Goal: Complete application form: Complete application form

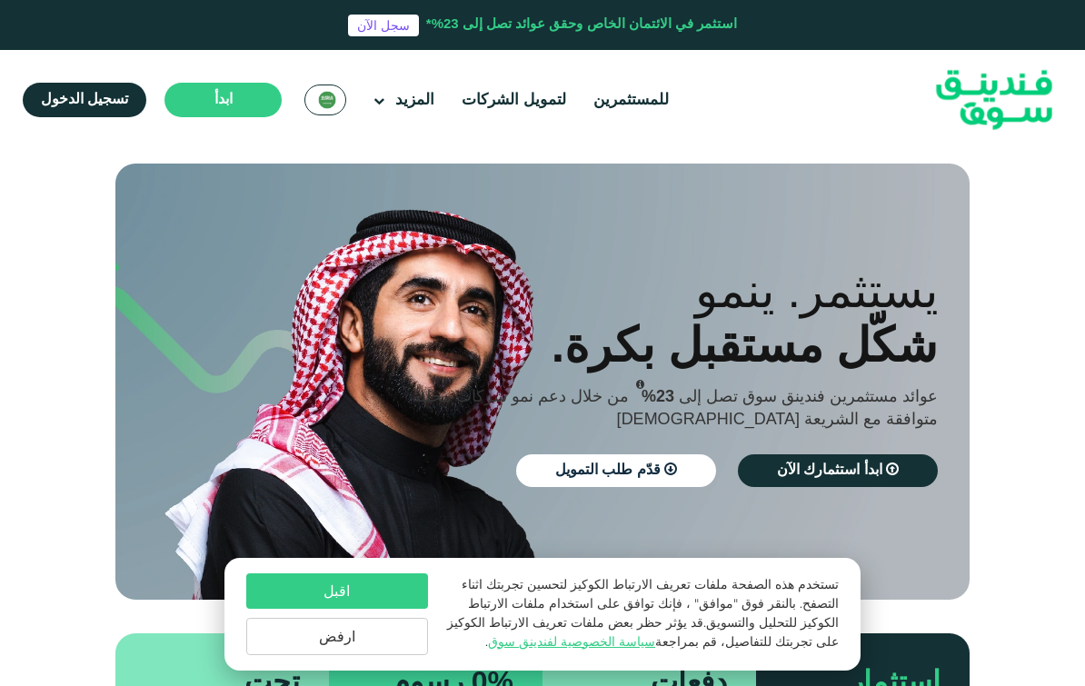
click at [278, 576] on button "اقبل" at bounding box center [337, 590] width 182 height 35
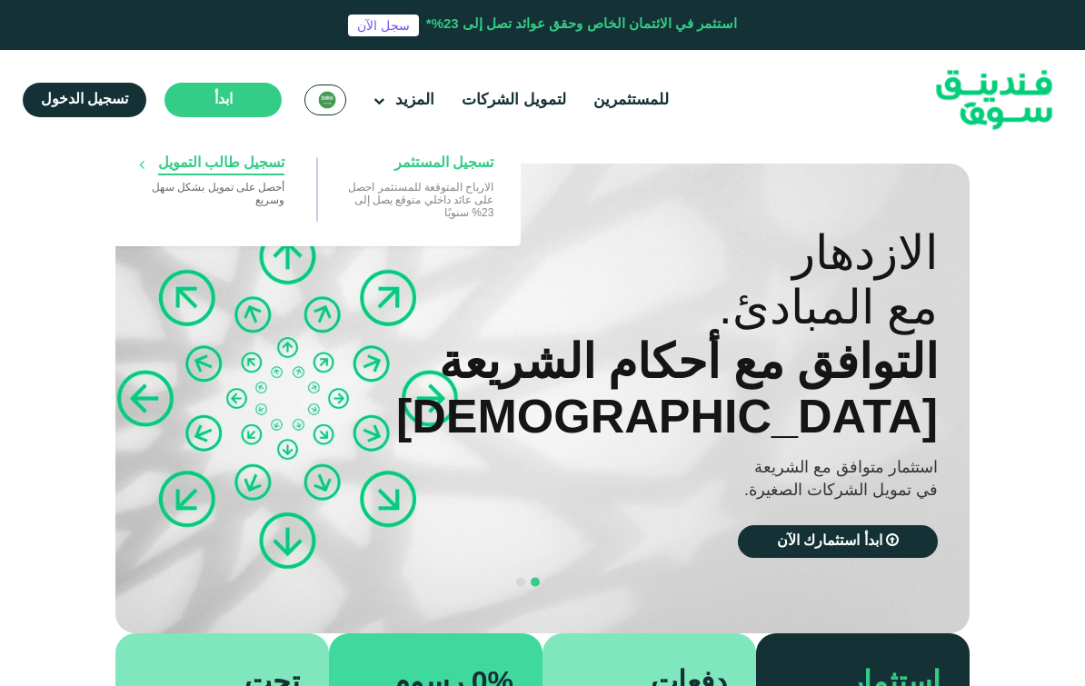
click at [180, 161] on span "تسجيل طالب التمويل" at bounding box center [221, 164] width 127 height 20
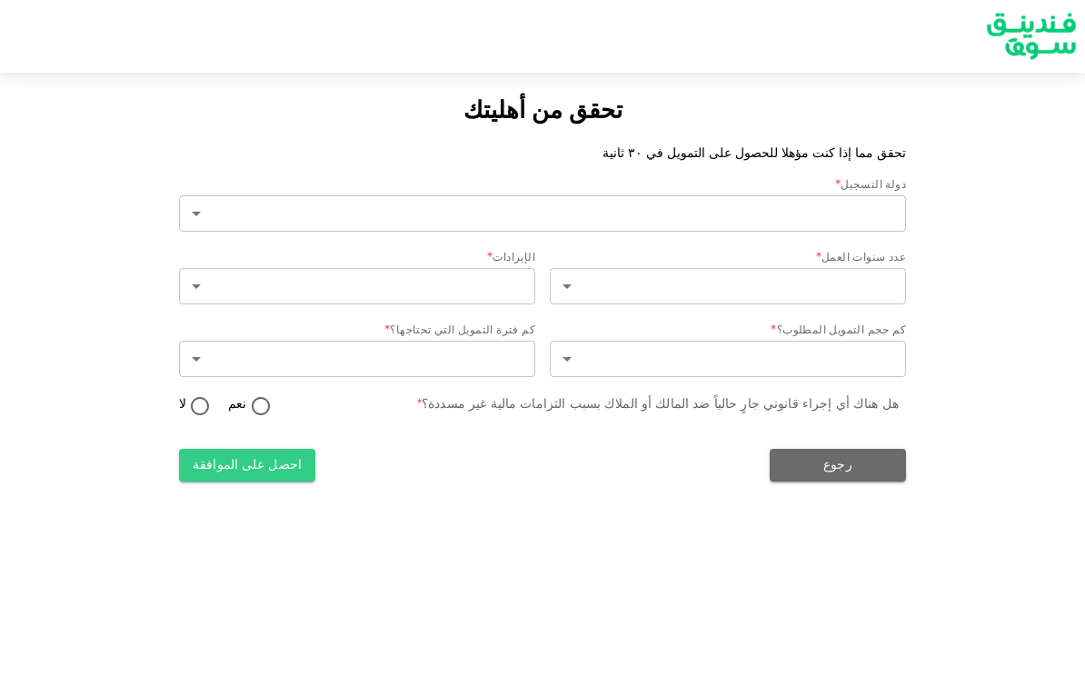
type input "2"
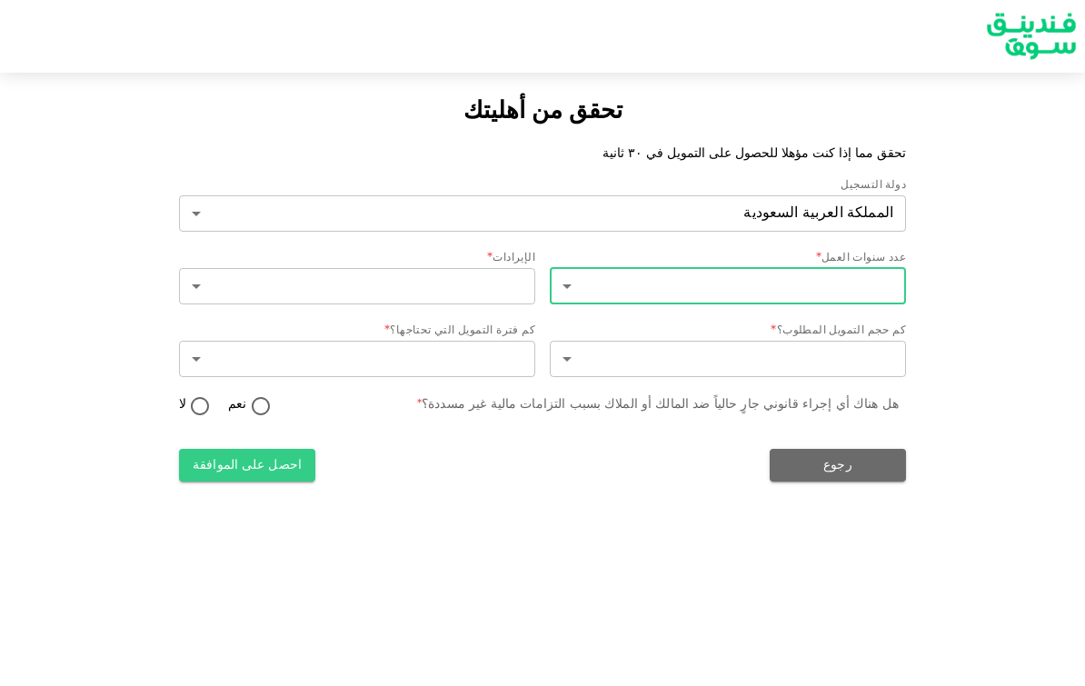
click at [892, 285] on body "تحقق من أهليتك تحقق مما إذا كنت مؤهلا للحصول على التمويل في ٣٠ ثانية دولة التسج…" at bounding box center [542, 343] width 1085 height 686
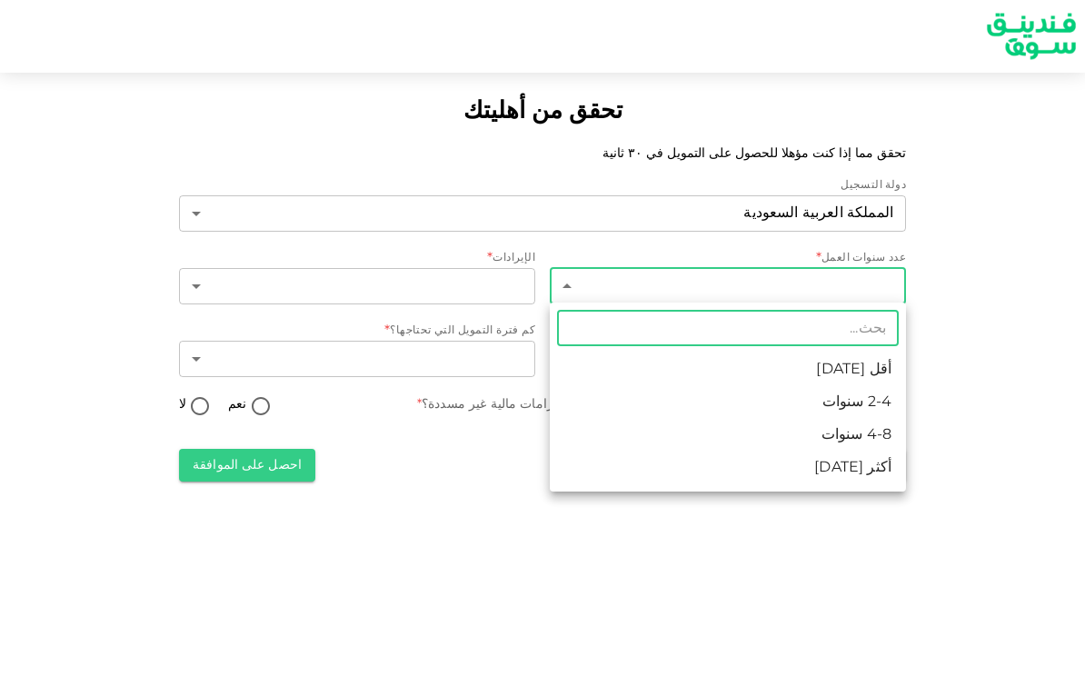
click at [881, 471] on li "أكثر من 8 سنوات" at bounding box center [728, 468] width 356 height 33
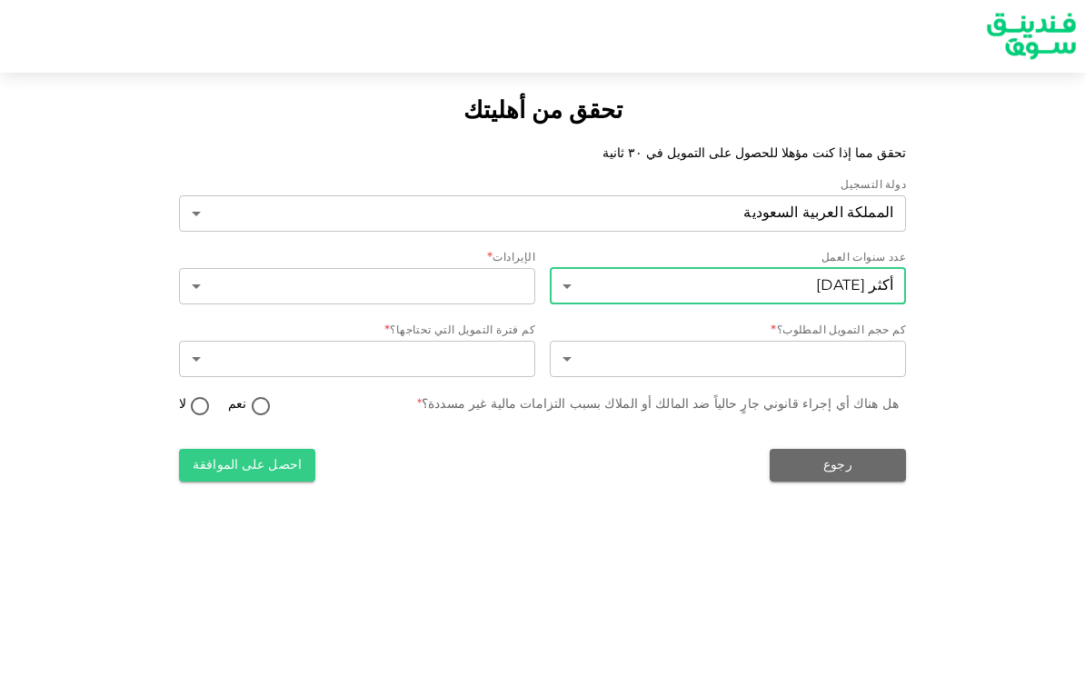
type input "4"
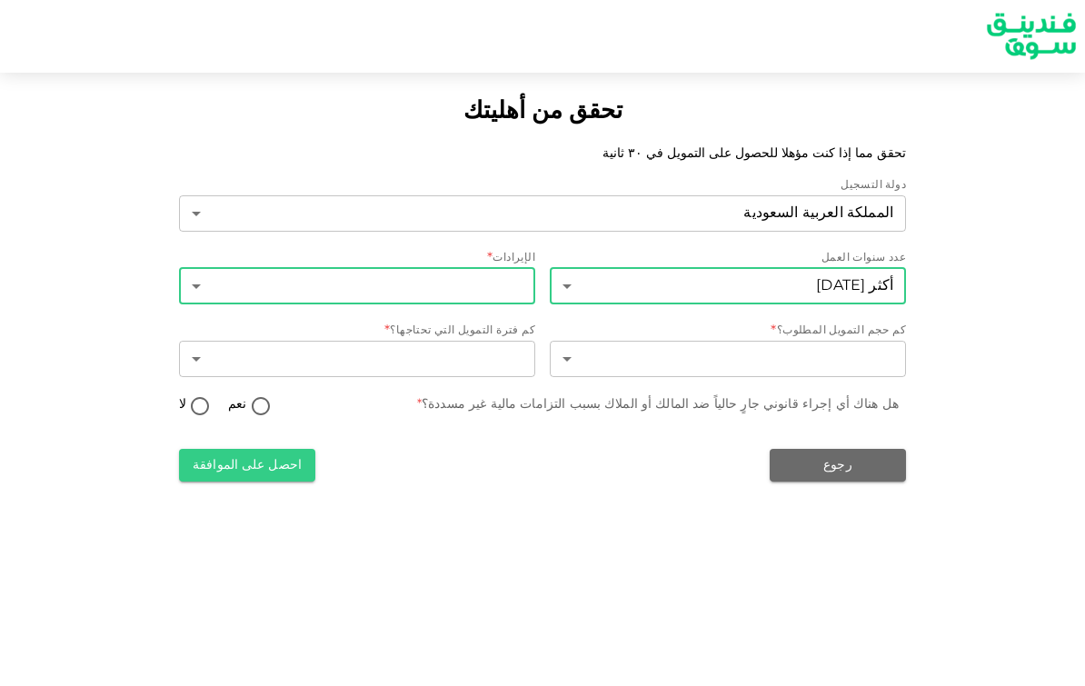
click at [196, 288] on body "تحقق من أهليتك تحقق مما إذا كنت مؤهلا للحصول على التمويل في ٣٠ ثانية دولة التسج…" at bounding box center [542, 343] width 1085 height 686
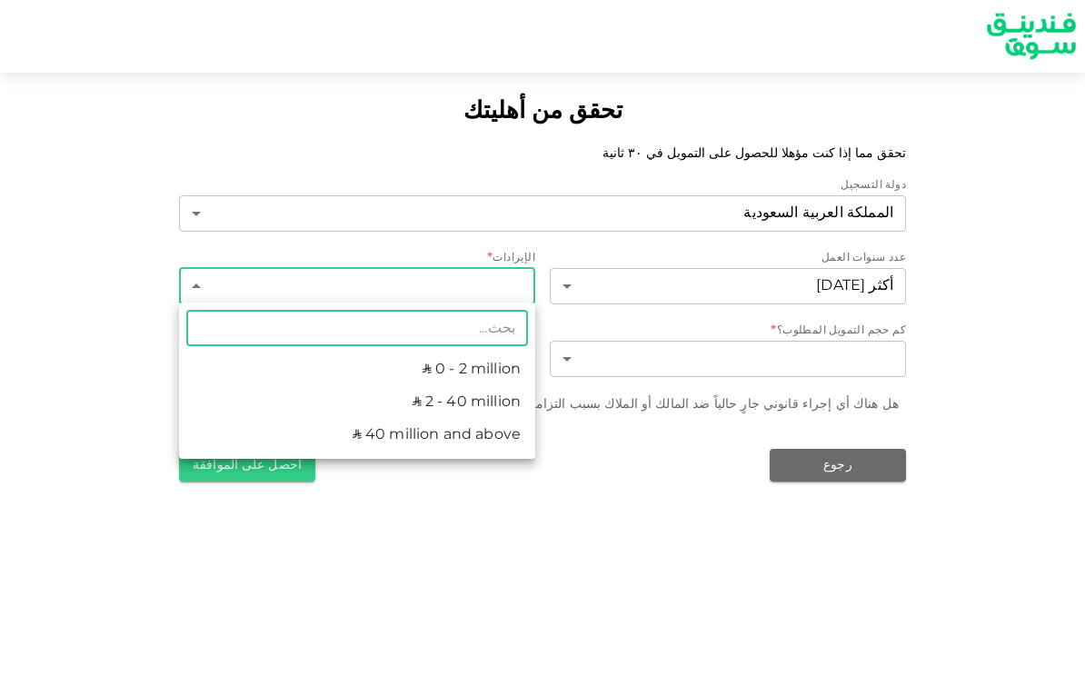
click at [278, 368] on li "ʢ 0 - 2 million" at bounding box center [357, 369] width 356 height 33
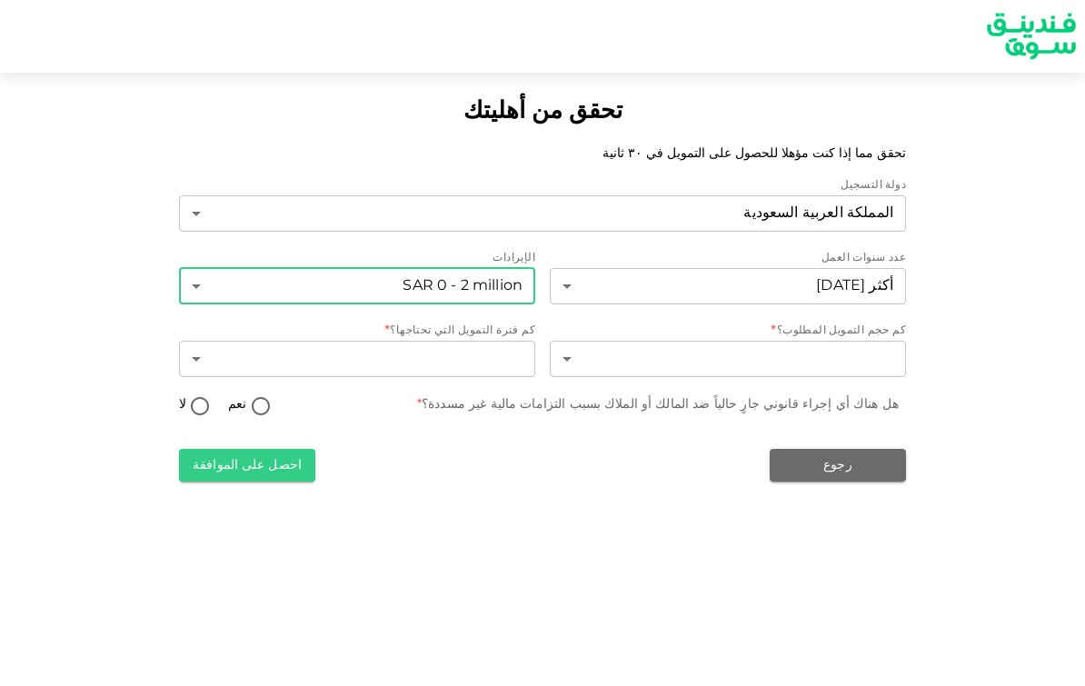
type input "1"
click at [880, 359] on body "تحقق من أهليتك تحقق مما إذا كنت مؤهلا للحصول على التمويل في ٣٠ ثانية دولة التسج…" at bounding box center [542, 343] width 1085 height 686
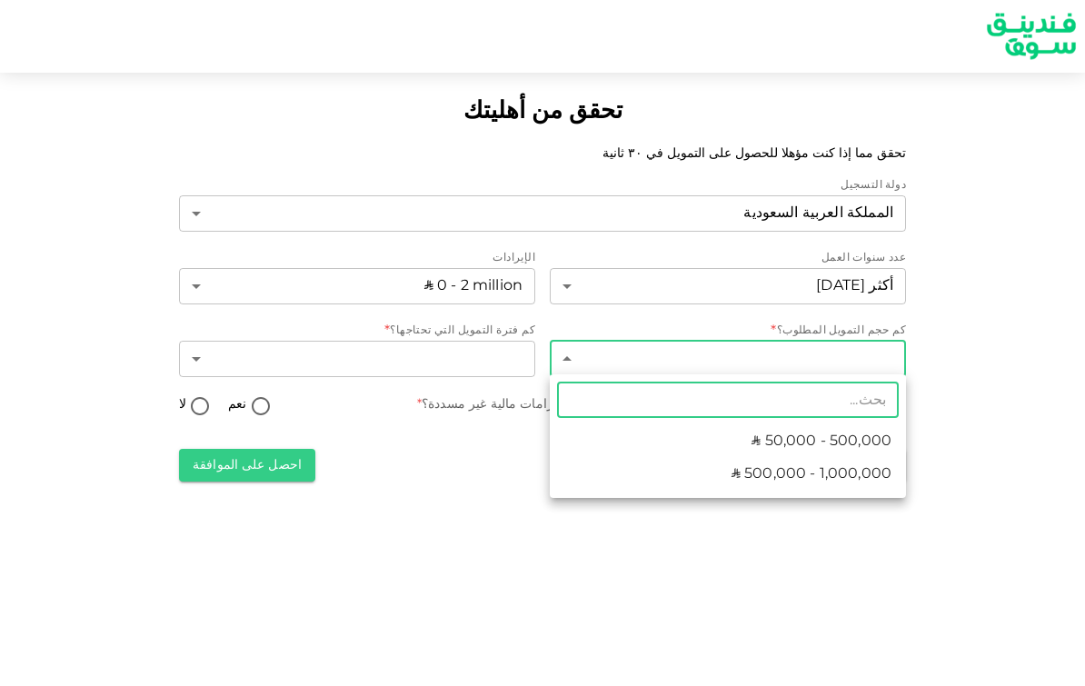
click at [882, 437] on span "ʢ 50,000 - 500,000" at bounding box center [821, 442] width 140 height 22
type input "1"
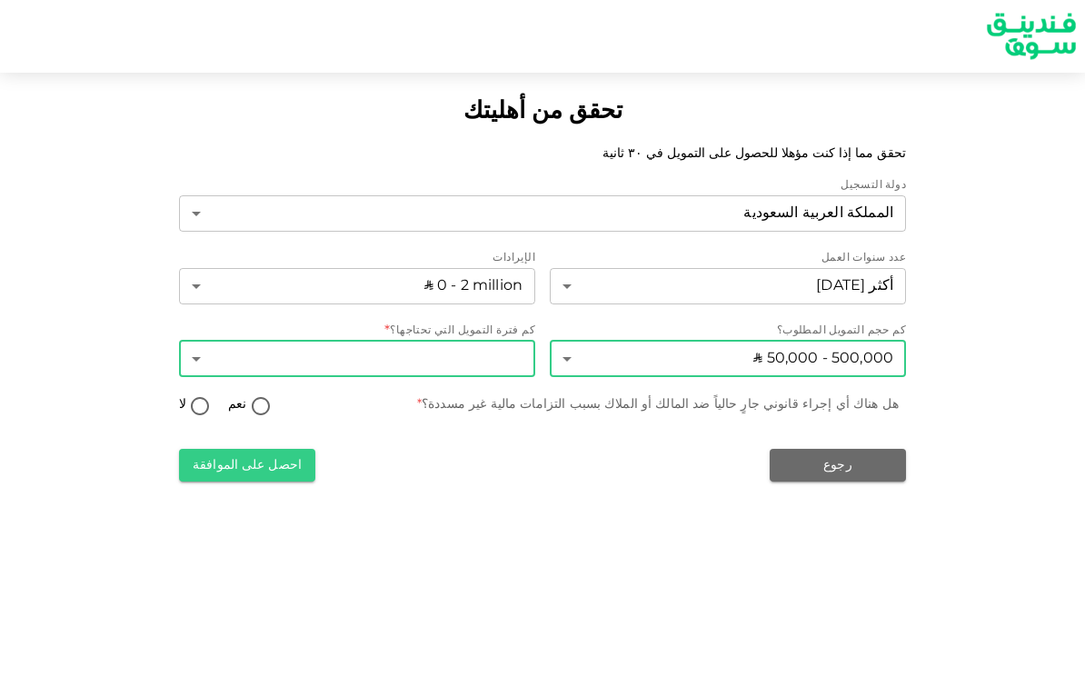
click at [206, 359] on body "تحقق من أهليتك تحقق مما إذا كنت مؤهلا للحصول على التمويل في ٣٠ ثانية دولة التسج…" at bounding box center [542, 343] width 1085 height 686
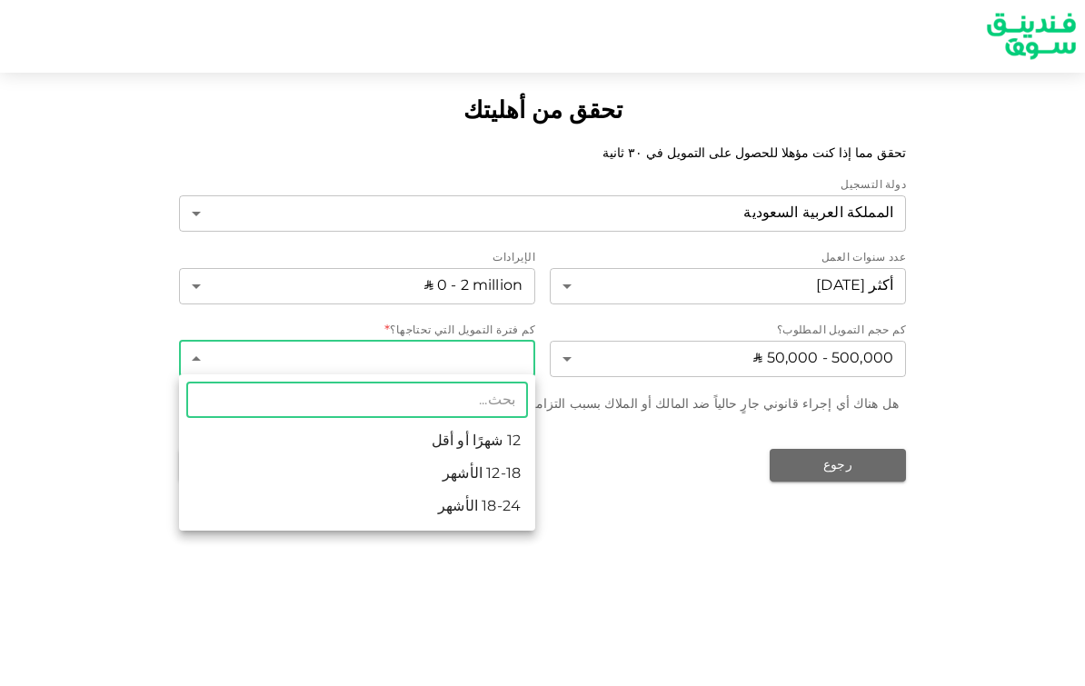
click at [335, 513] on li "18-24 الأشهر" at bounding box center [357, 507] width 356 height 33
type input "3"
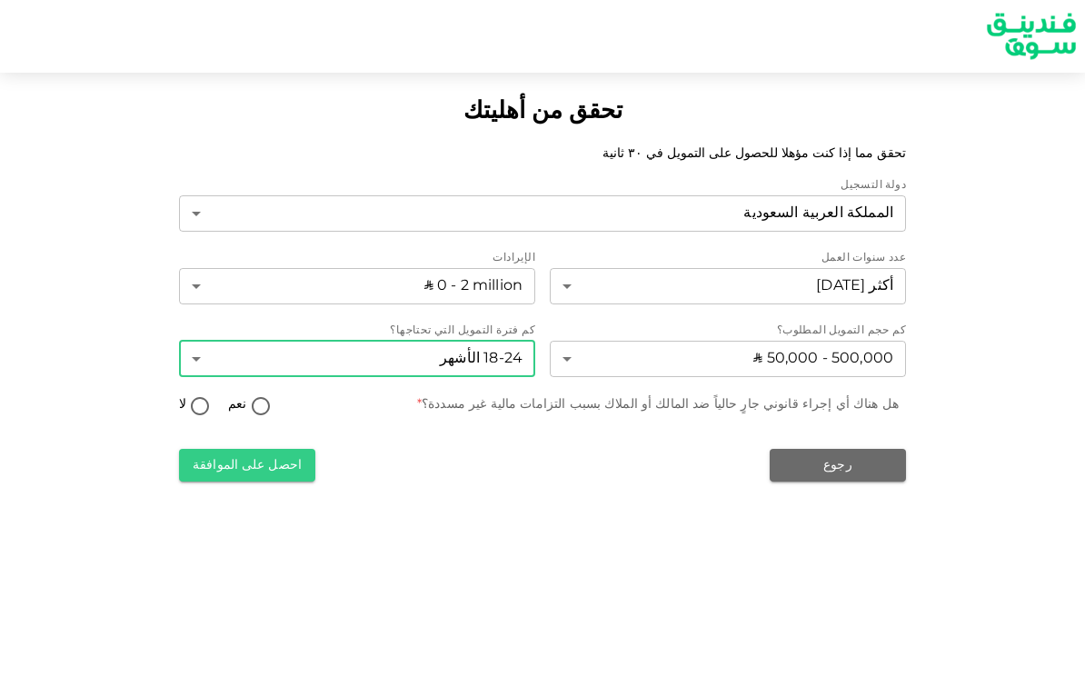
click at [196, 403] on input "لا" at bounding box center [199, 407] width 27 height 25
radio input "true"
click at [203, 459] on button "احصل على الموافقة" at bounding box center [247, 465] width 136 height 33
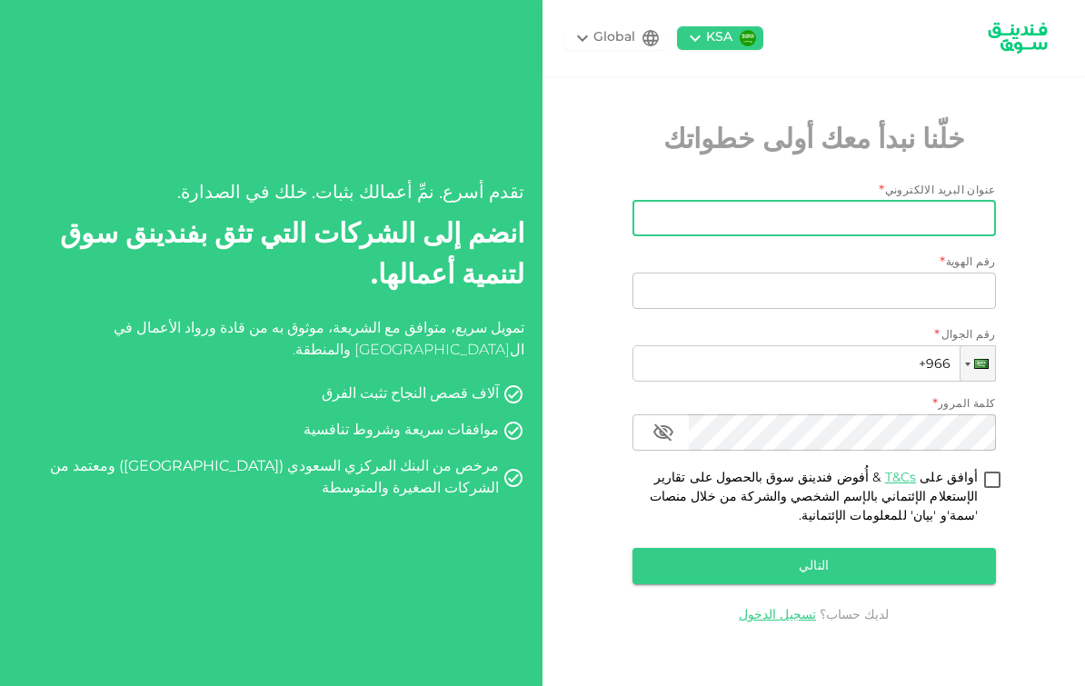
click at [968, 234] on input "عنوان البريد الالكتروني" at bounding box center [823, 218] width 343 height 36
type input "[EMAIL_ADDRESS][DOMAIN_NAME]"
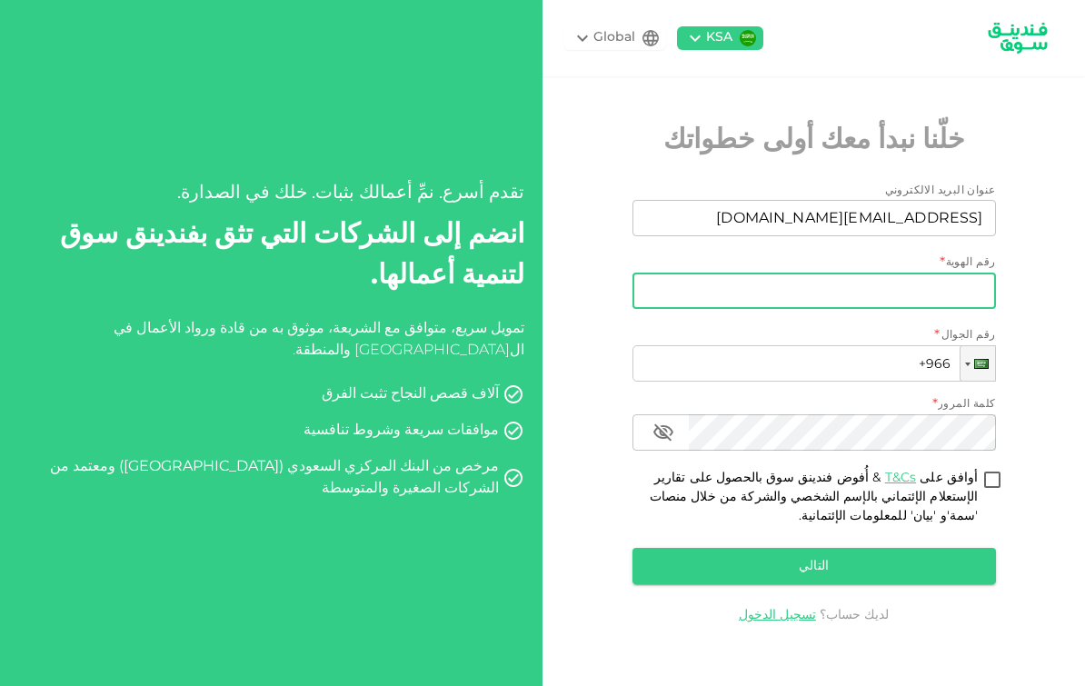
click at [967, 309] on input "رقم الهوية" at bounding box center [813, 291] width 363 height 36
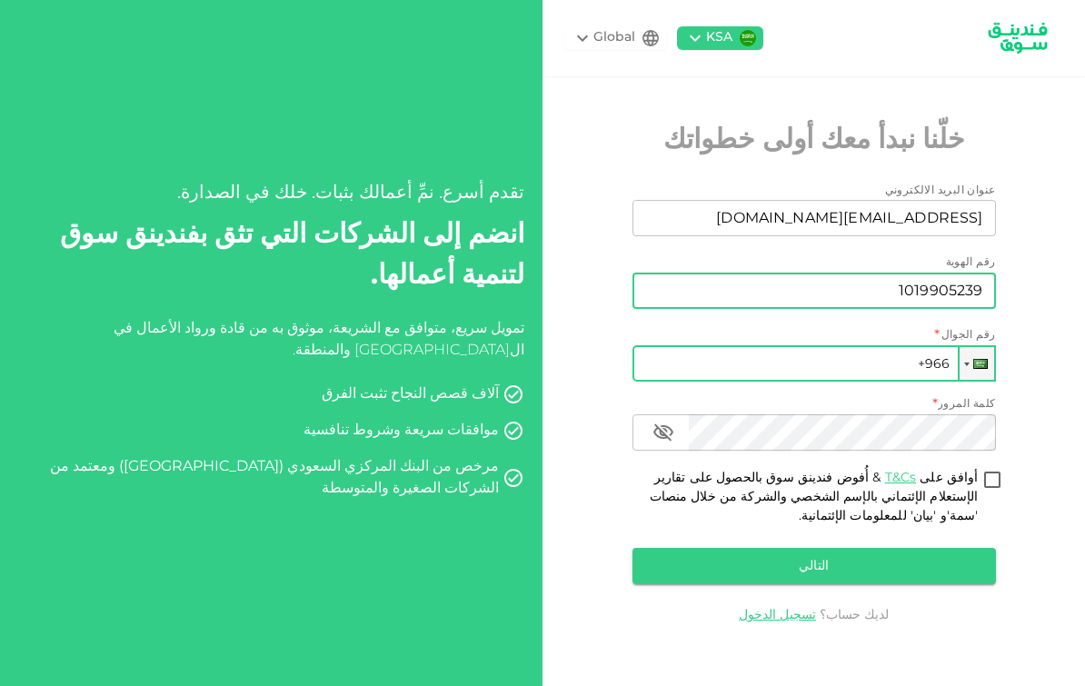
type input "1019905239"
click at [801, 369] on input "+966" at bounding box center [813, 363] width 363 height 36
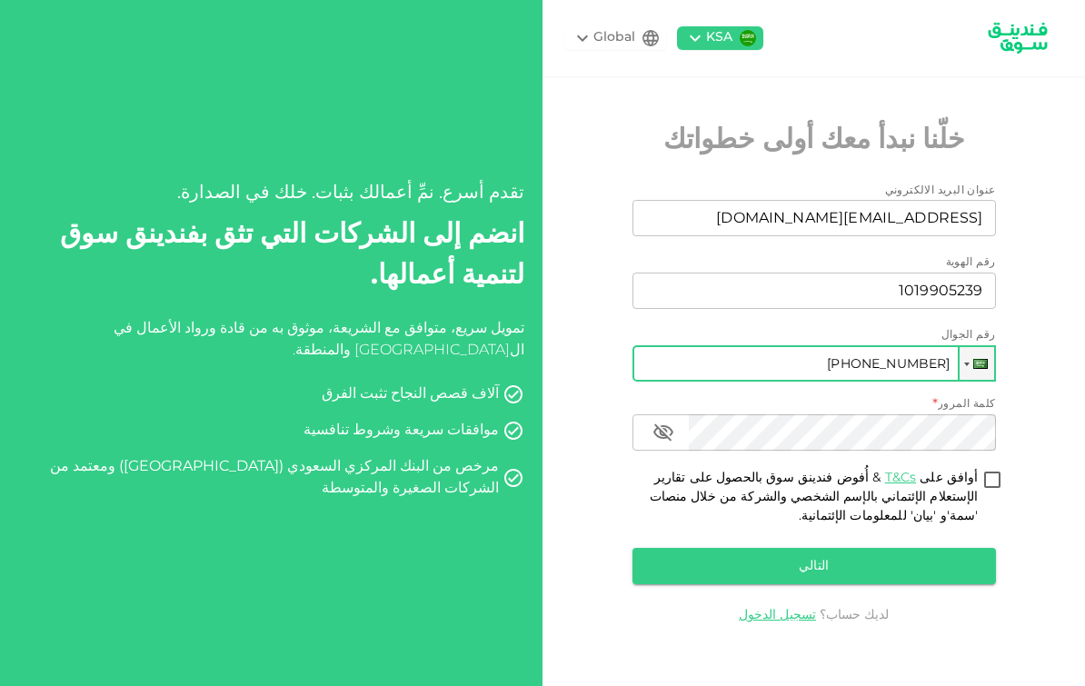
type input "+966 545 711 110"
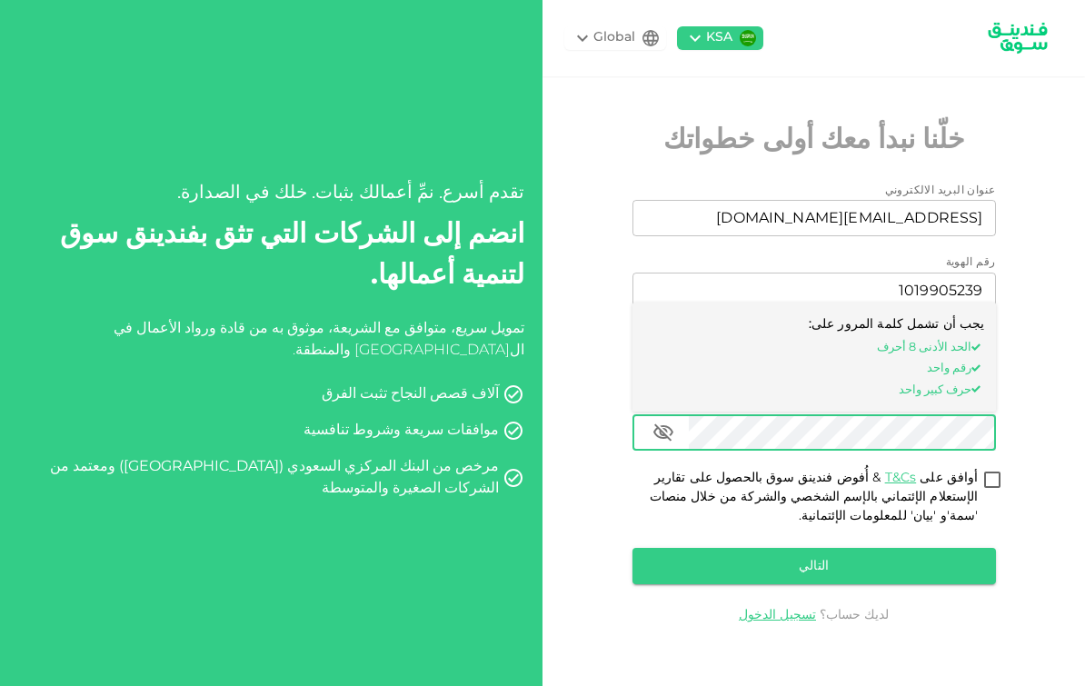
click at [988, 493] on input "أوافق على T&Cs & أُفوض فندينق سوق بالحصول على تقارير الإستعلام الإئتماني بالإسم…" at bounding box center [992, 481] width 27 height 25
checkbox input "true"
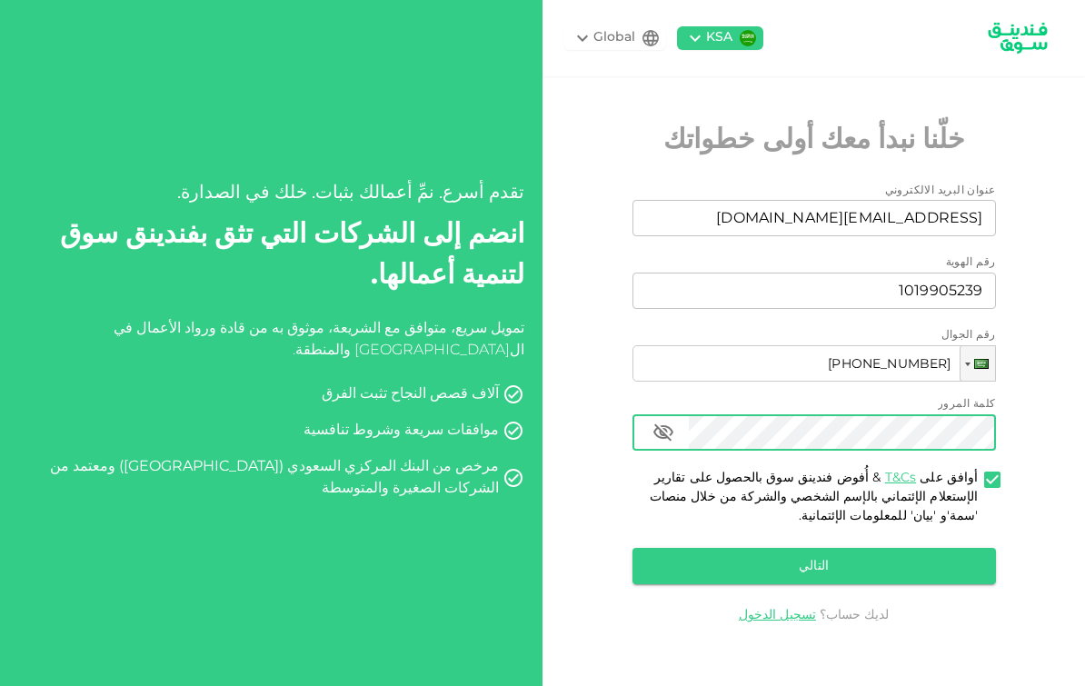
click at [672, 443] on icon "button" at bounding box center [663, 433] width 22 height 22
click at [936, 577] on button "التالي" at bounding box center [813, 566] width 363 height 36
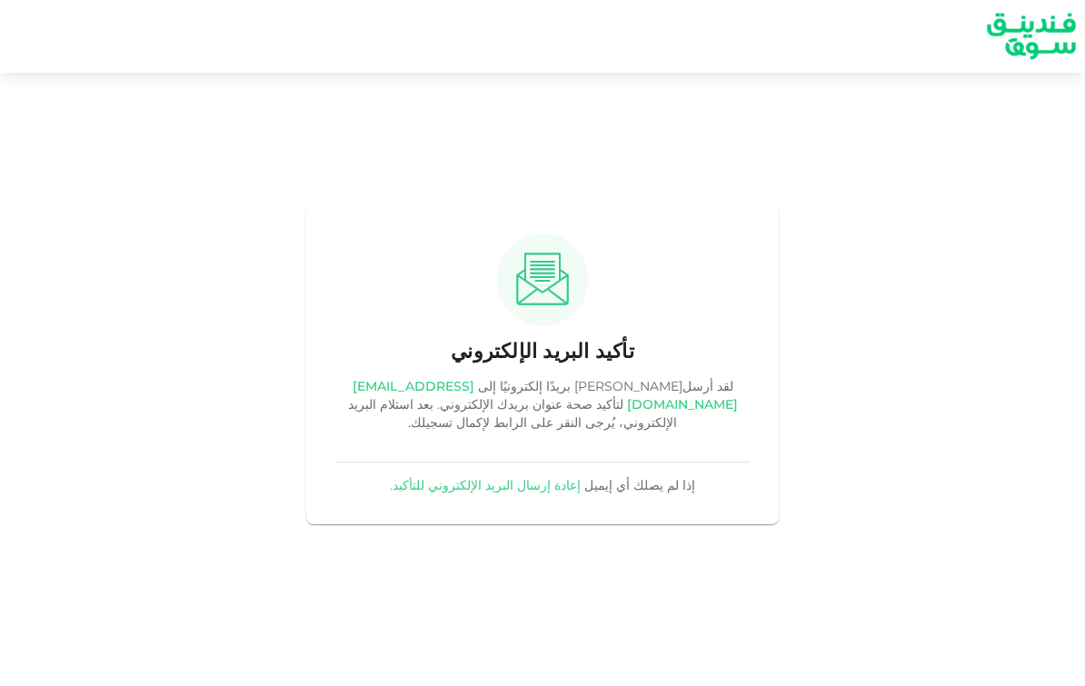
click at [1038, 39] on img at bounding box center [1031, 36] width 136 height 70
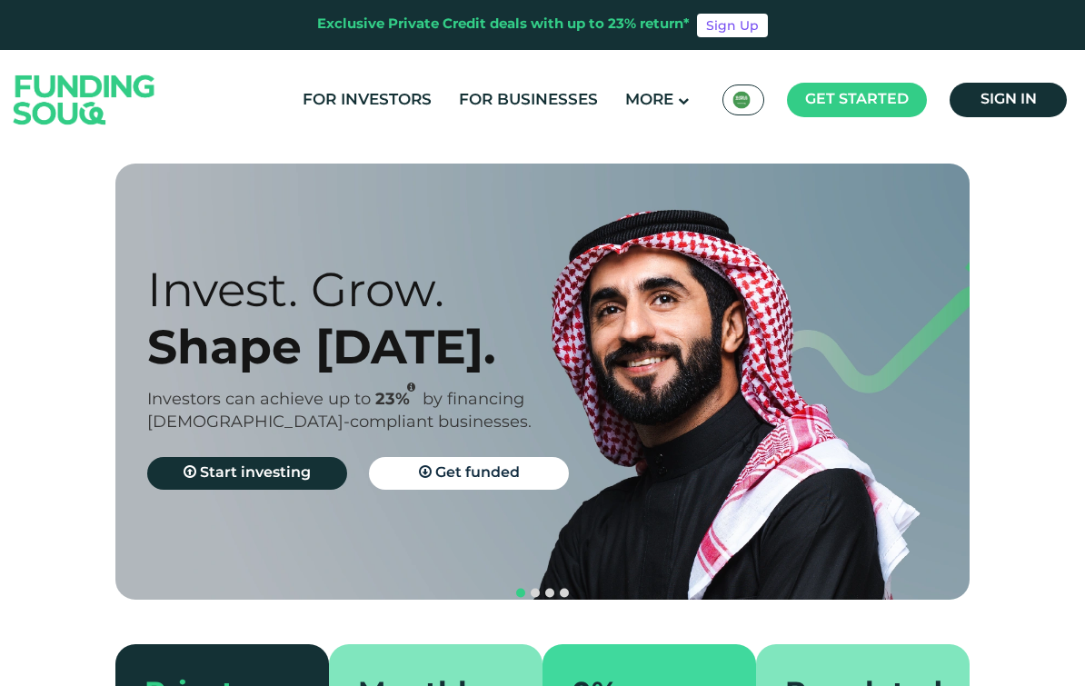
click at [743, 103] on img at bounding box center [741, 100] width 18 height 18
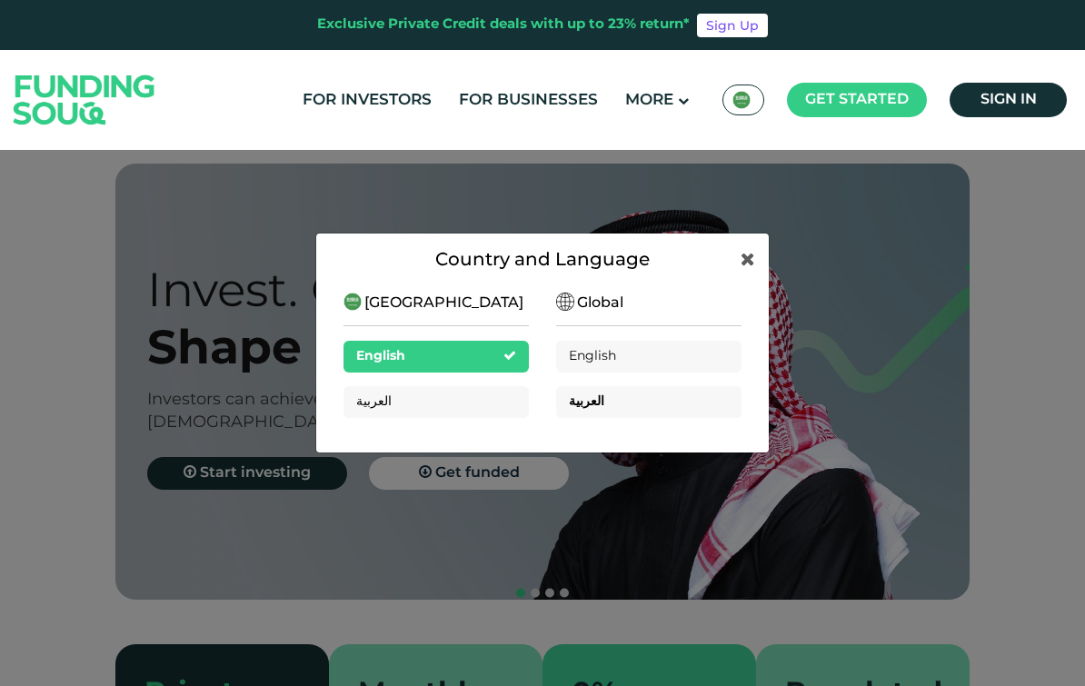
click at [669, 408] on div "العربية" at bounding box center [648, 402] width 185 height 32
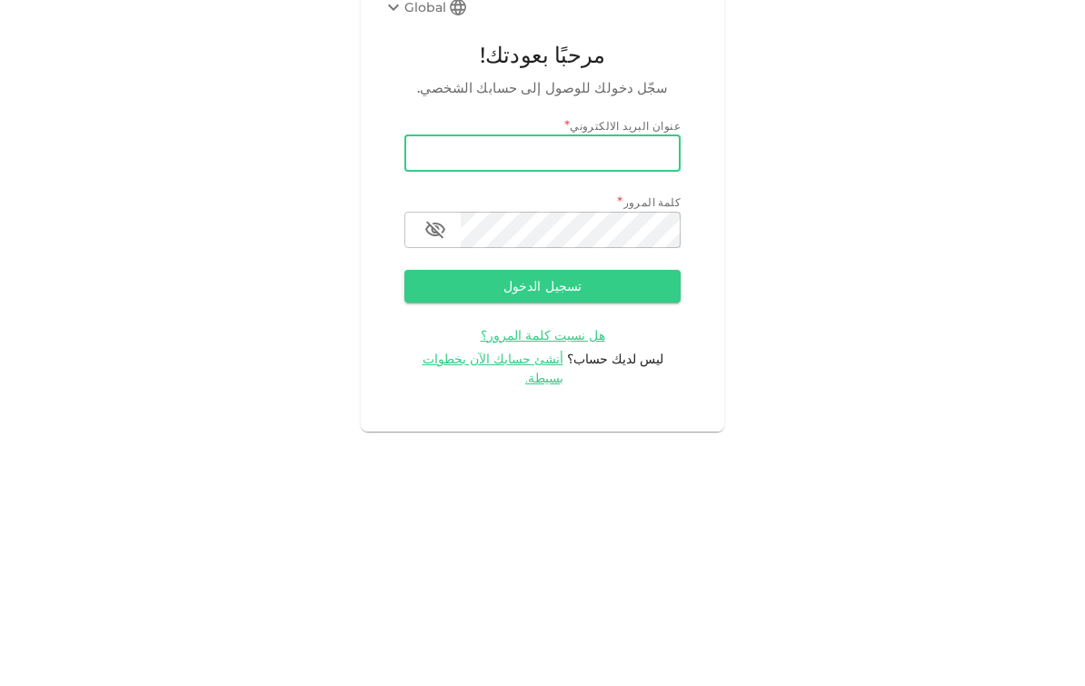
type input "[EMAIL_ADDRESS][DOMAIN_NAME]"
click at [542, 445] on button "تسجيل الدخول" at bounding box center [542, 461] width 276 height 33
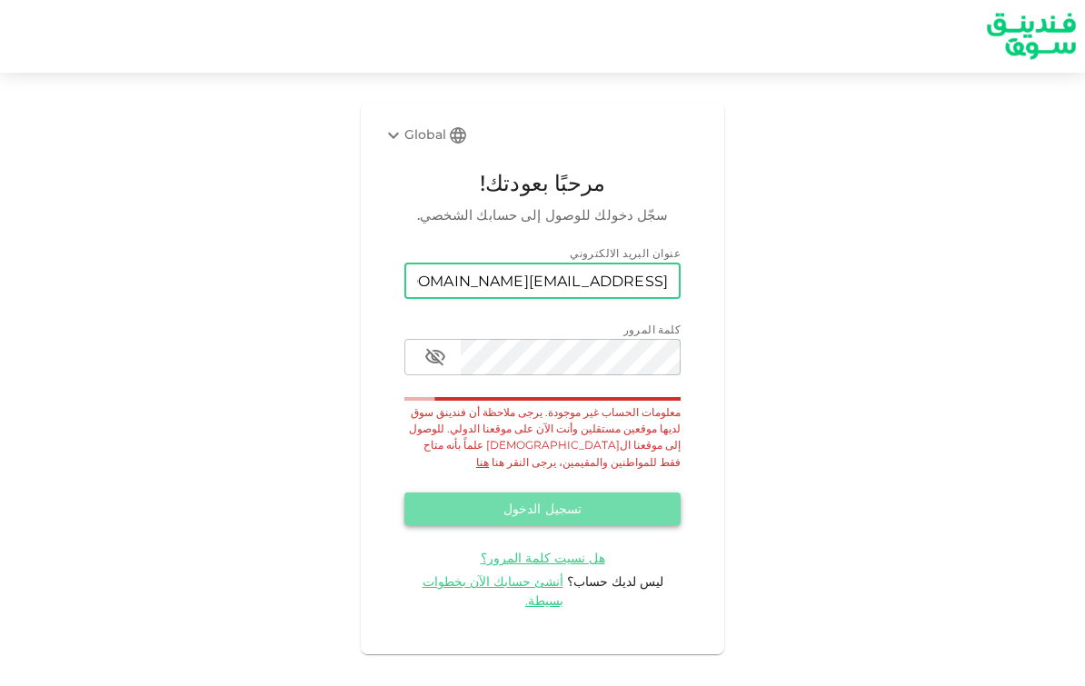
click at [572, 493] on button "تسجيل الدخول" at bounding box center [542, 509] width 276 height 33
